Goal: Information Seeking & Learning: Learn about a topic

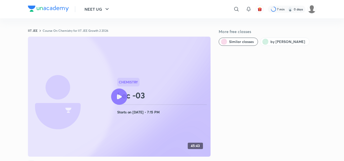
click at [117, 96] on icon at bounding box center [119, 96] width 5 height 5
